Goal: Check status: Check status

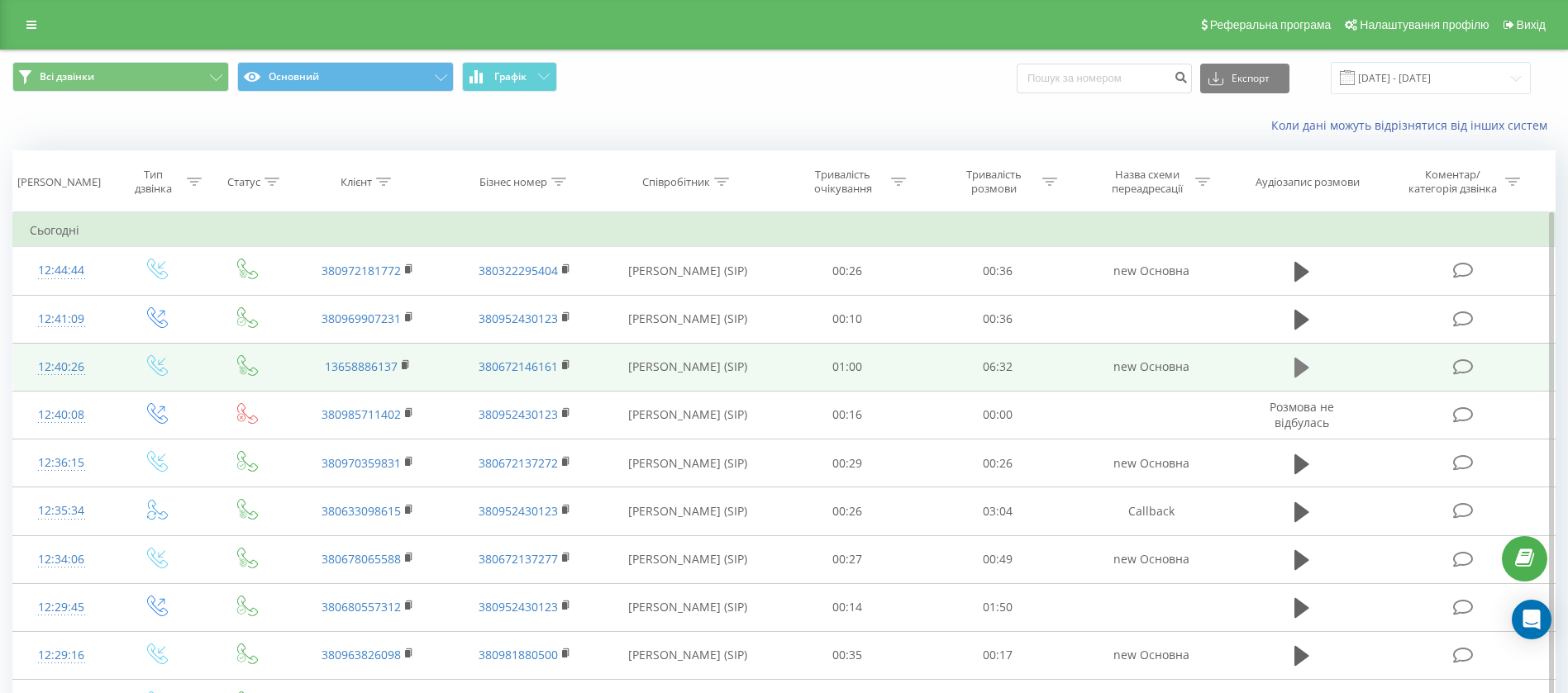
click at [1295, 364] on icon at bounding box center [1301, 367] width 15 height 23
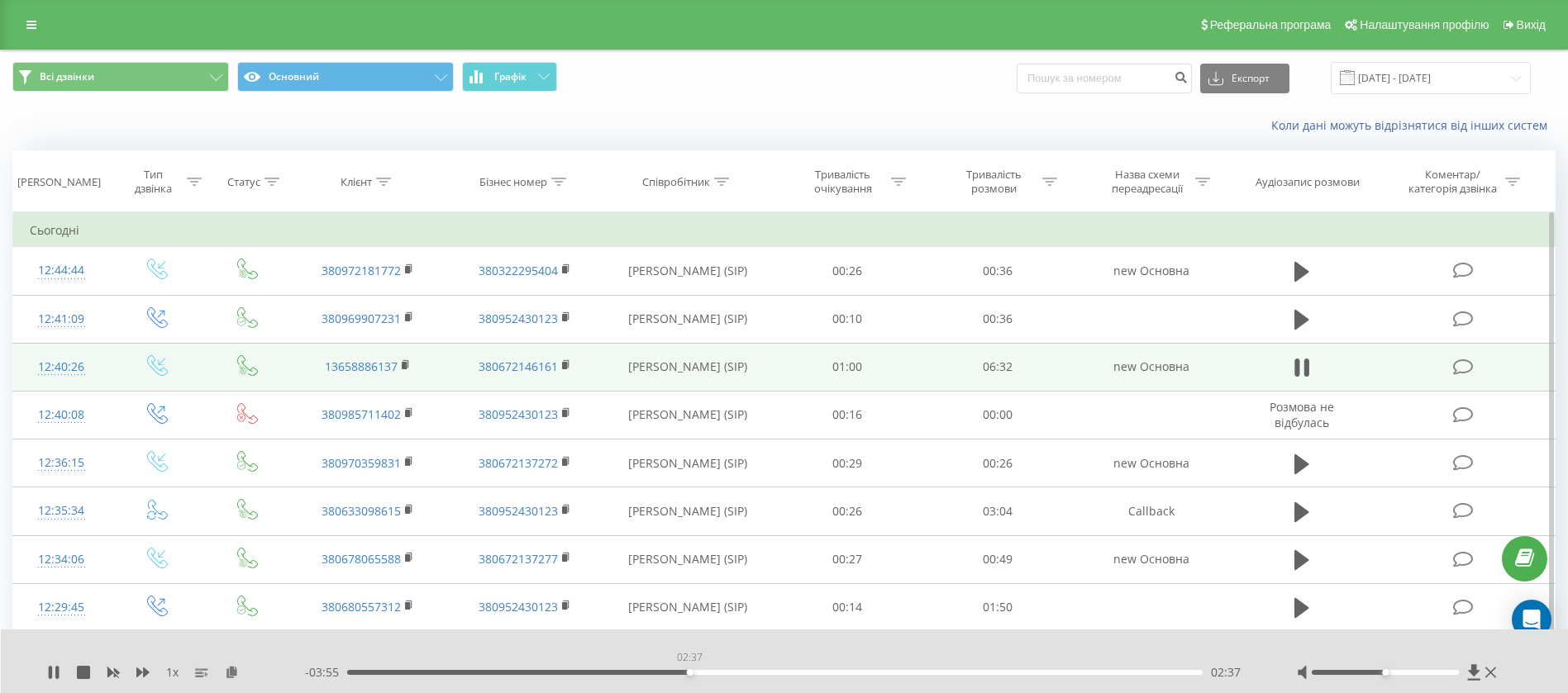
click at [690, 672] on div "02:37" at bounding box center [774, 672] width 855 height 5
click at [783, 674] on div "03:20" at bounding box center [774, 672] width 855 height 5
click at [802, 670] on div "00:00" at bounding box center [774, 672] width 855 height 5
click at [819, 670] on div "03:37" at bounding box center [774, 672] width 855 height 5
click at [847, 672] on div "03:50" at bounding box center [774, 672] width 855 height 5
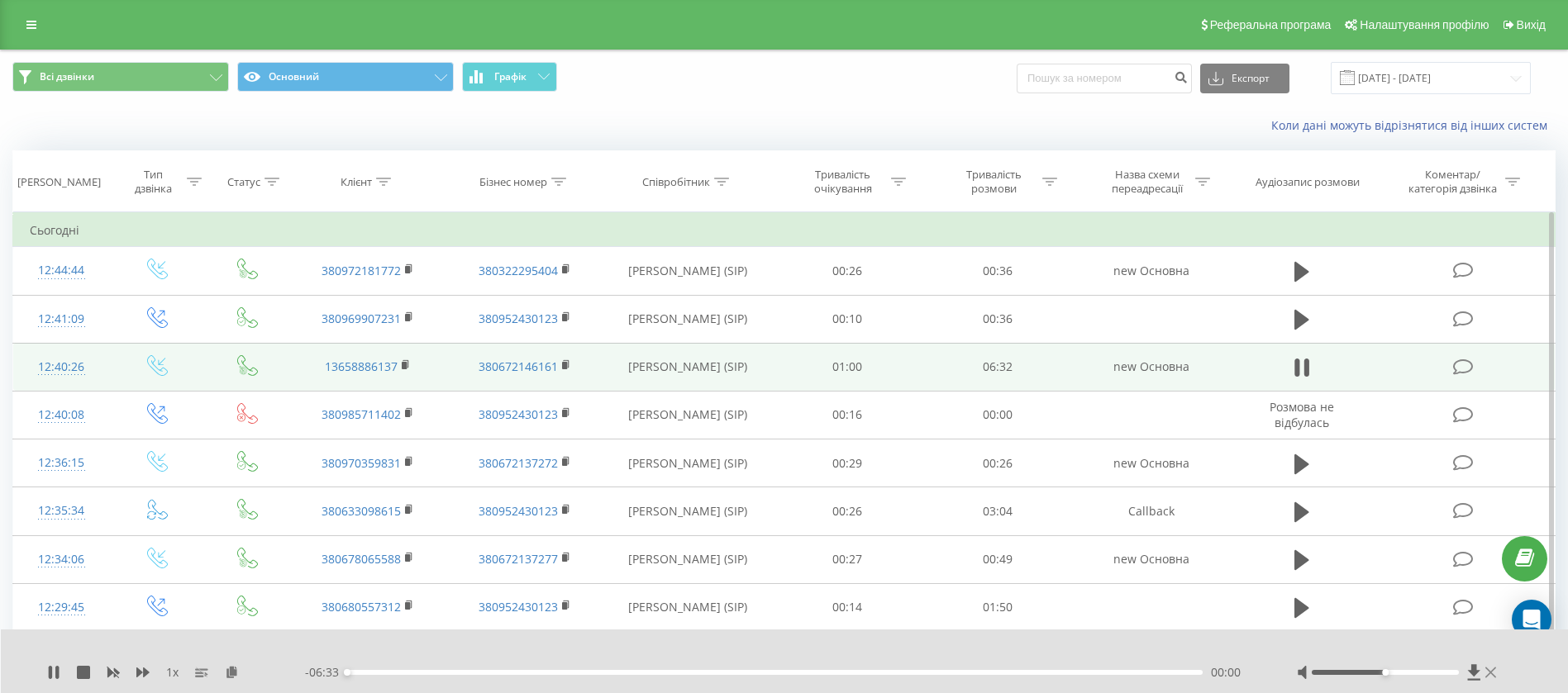
click at [1493, 671] on icon at bounding box center [1490, 672] width 11 height 11
